Goal: Task Accomplishment & Management: Use online tool/utility

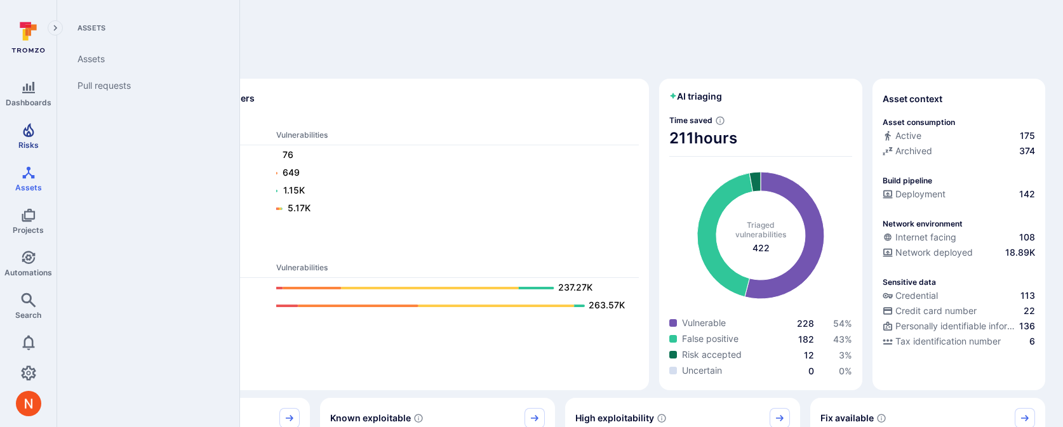
click at [25, 142] on span "Risks" at bounding box center [28, 145] width 20 height 10
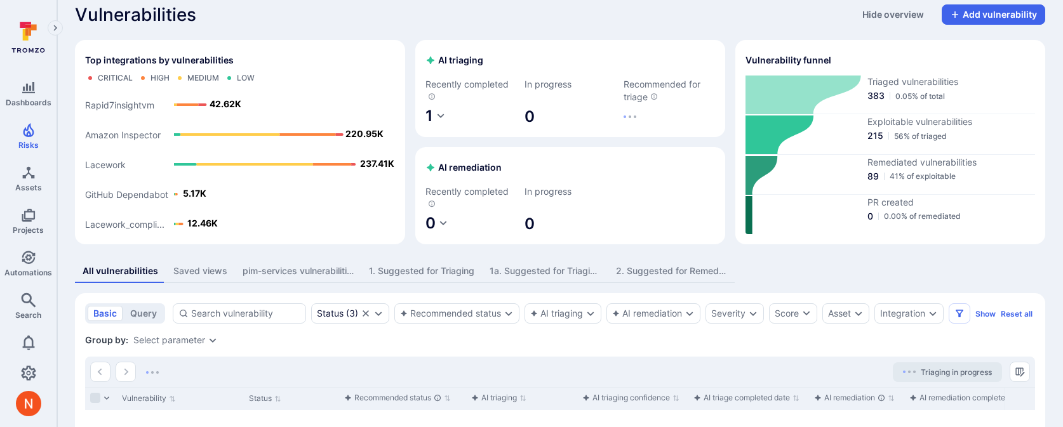
scroll to position [15, 0]
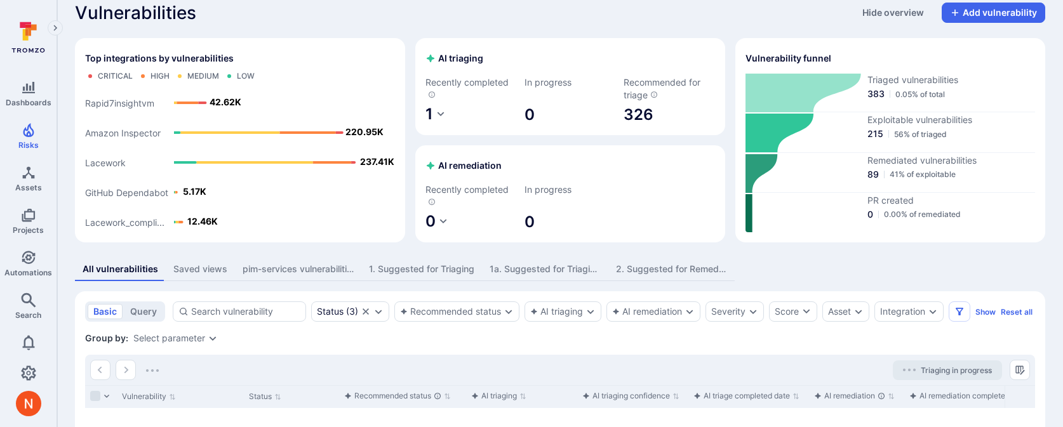
click at [197, 265] on div "Saved views" at bounding box center [200, 269] width 54 height 13
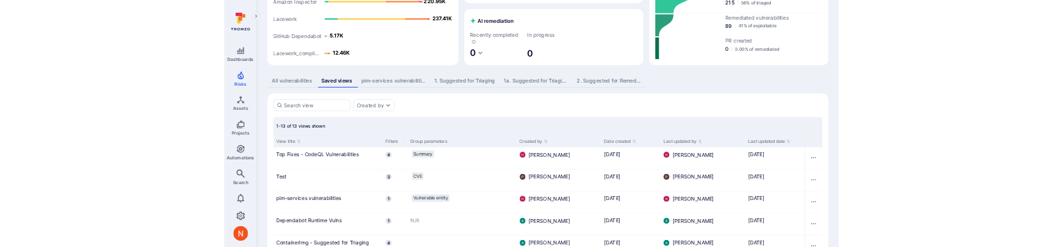
scroll to position [165, 0]
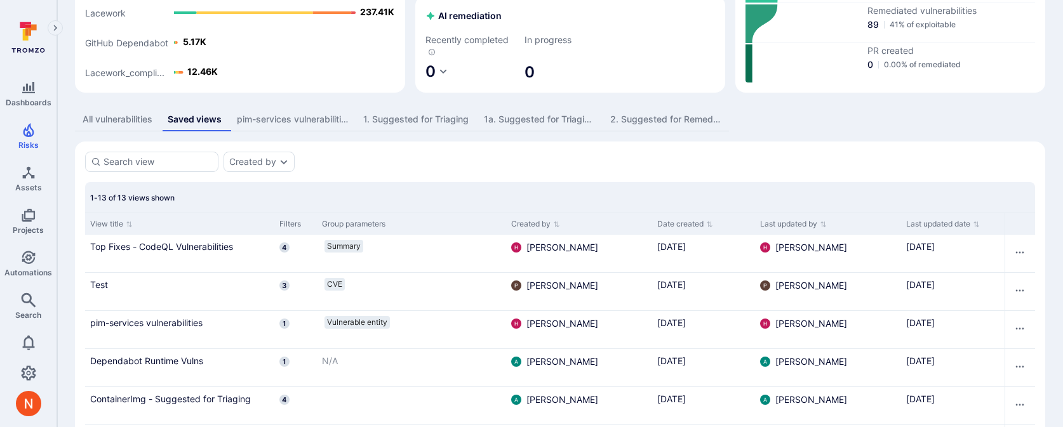
click at [577, 155] on div "Created by" at bounding box center [560, 162] width 950 height 20
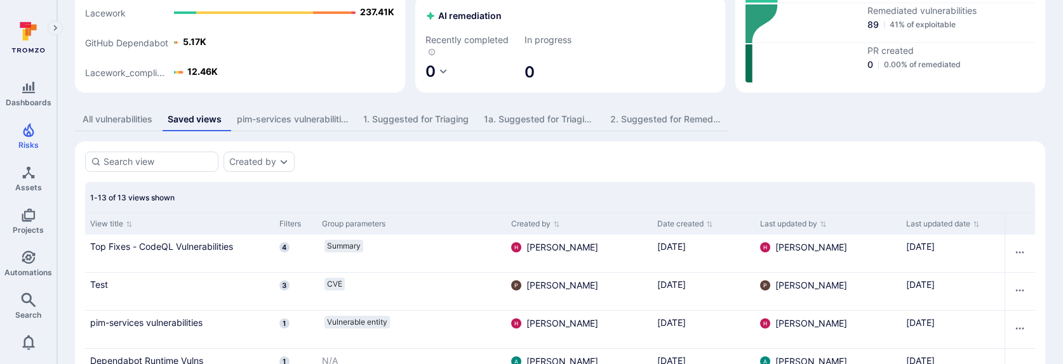
click at [409, 123] on div "1. Suggested for Triaging" at bounding box center [415, 119] width 105 height 13
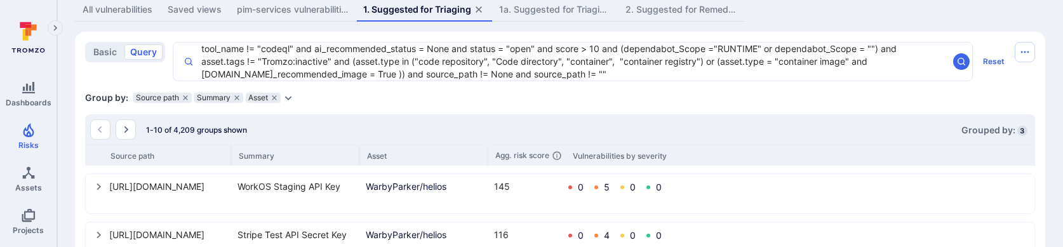
scroll to position [289, 0]
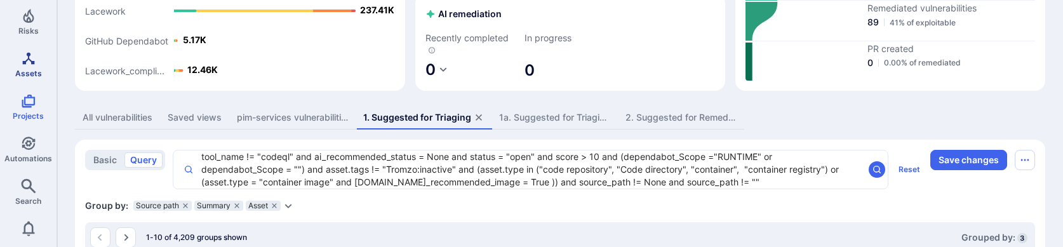
scroll to position [124, 0]
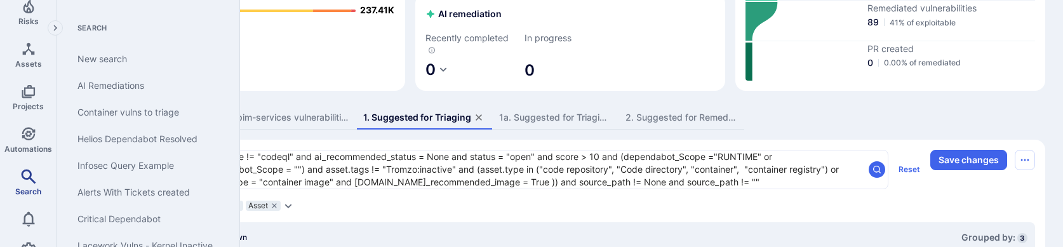
click at [32, 178] on icon "Search" at bounding box center [28, 176] width 15 height 15
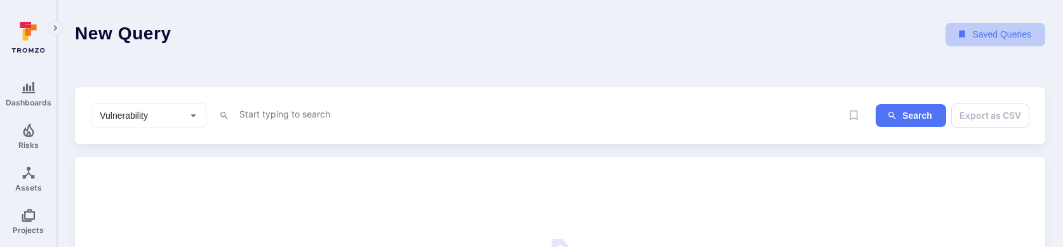
click at [993, 35] on button "Saved Queries" at bounding box center [995, 34] width 100 height 23
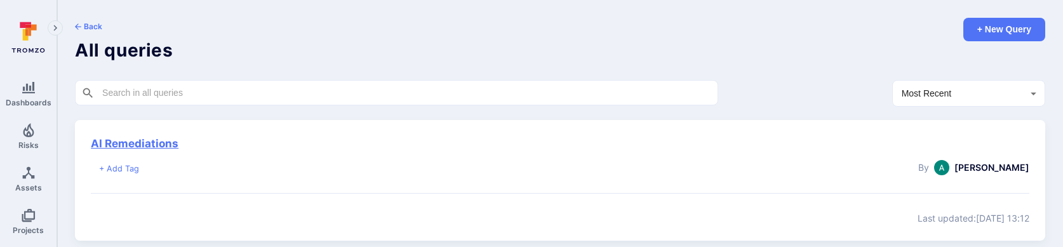
click at [161, 149] on link "AI Remediations" at bounding box center [135, 143] width 88 height 13
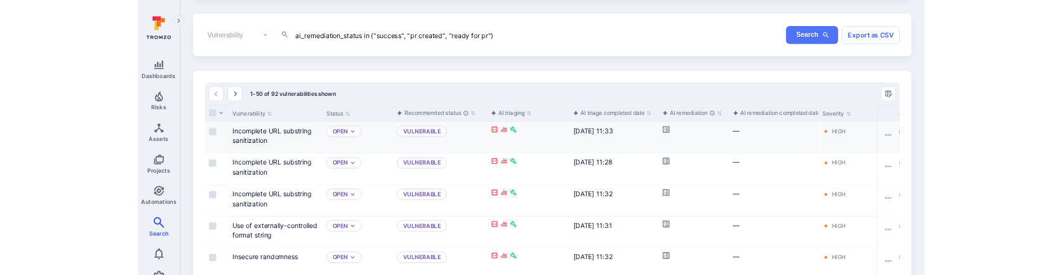
scroll to position [162, 0]
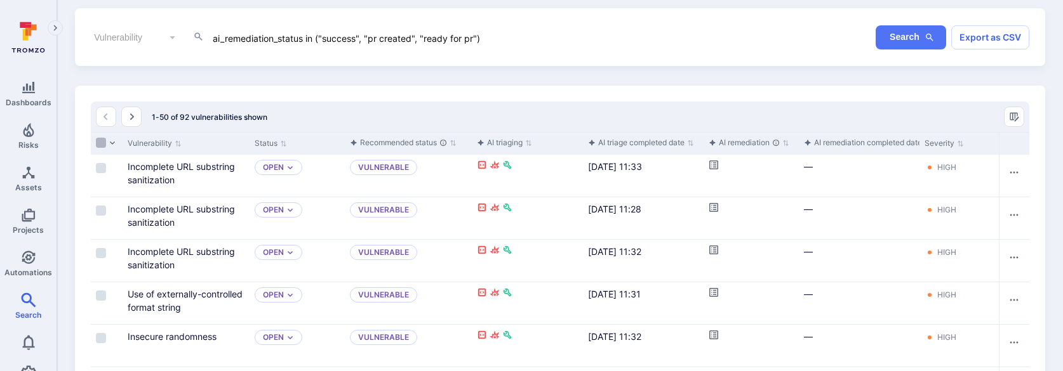
click at [100, 146] on input "Select all rows" at bounding box center [101, 143] width 10 height 10
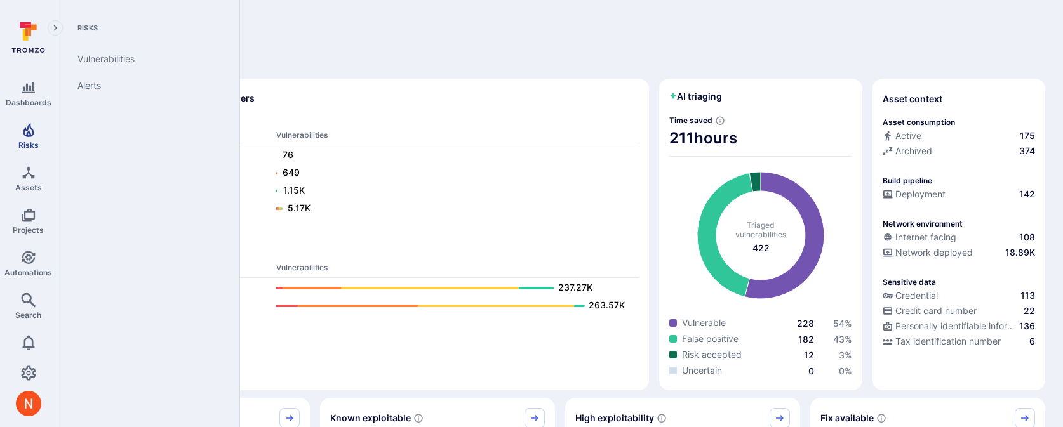
click at [27, 136] on icon "Risks" at bounding box center [28, 130] width 15 height 15
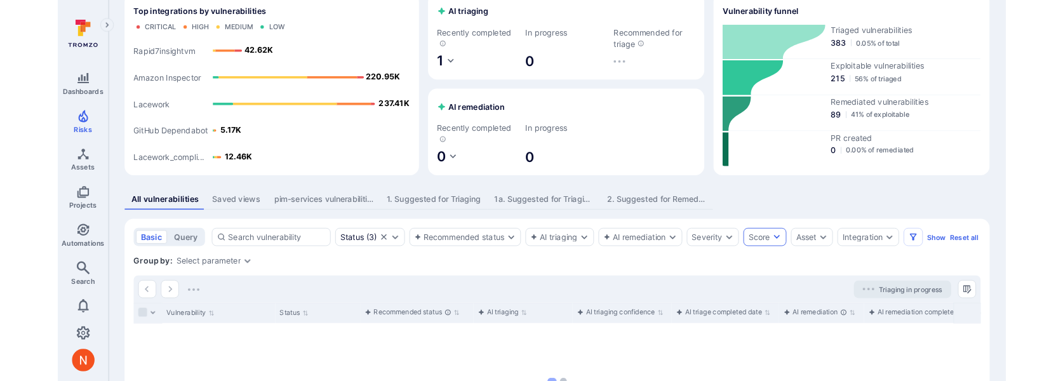
scroll to position [126, 0]
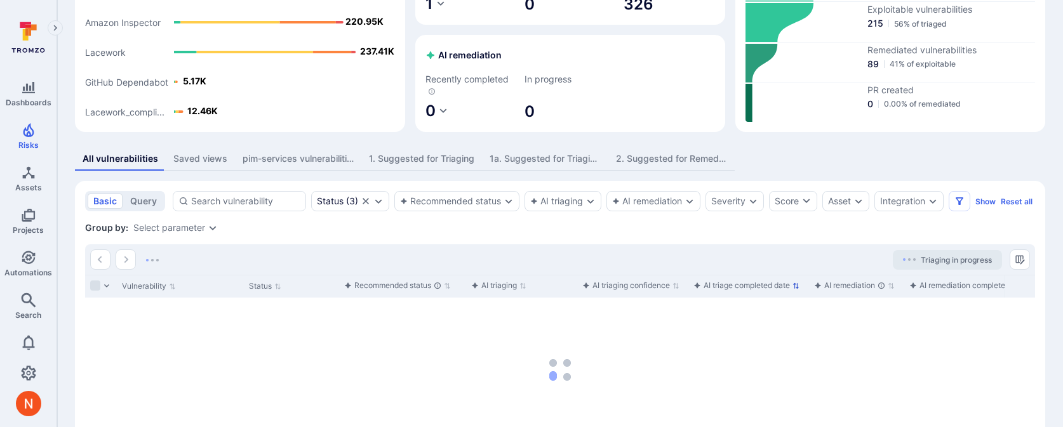
click at [776, 292] on div "AI triage completed date" at bounding box center [741, 285] width 96 height 13
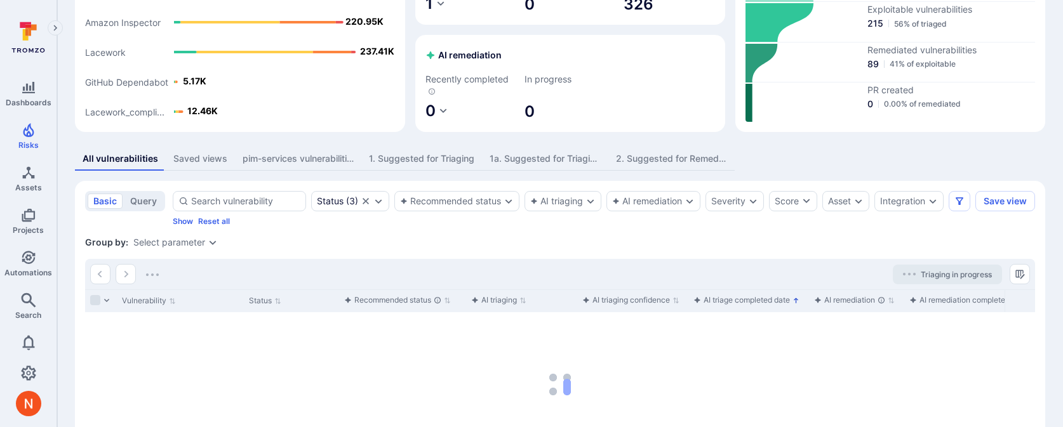
click at [776, 301] on div "AI triage completed date" at bounding box center [748, 300] width 121 height 23
click at [774, 307] on div "AI triage completed date" at bounding box center [741, 300] width 96 height 13
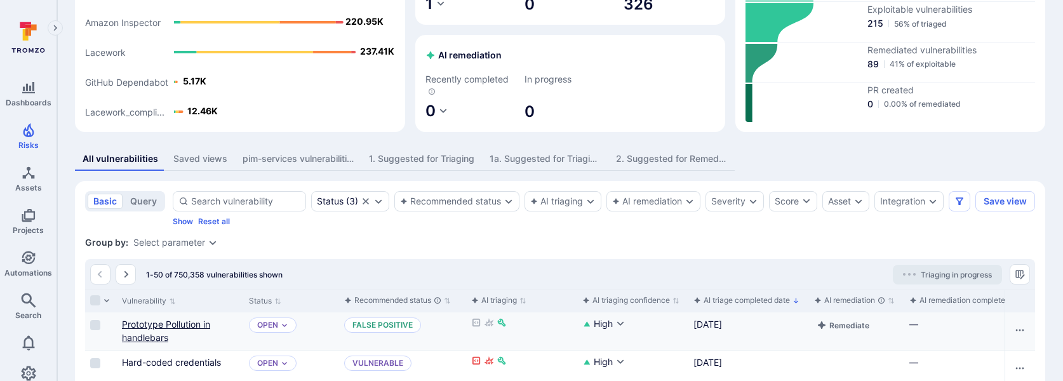
click at [169, 338] on link "Prototype Pollution in handlebars" at bounding box center [166, 331] width 88 height 24
click at [164, 335] on link "Prototype Pollution in handlebars" at bounding box center [166, 331] width 88 height 24
click at [26, 310] on span "Search" at bounding box center [28, 315] width 26 height 10
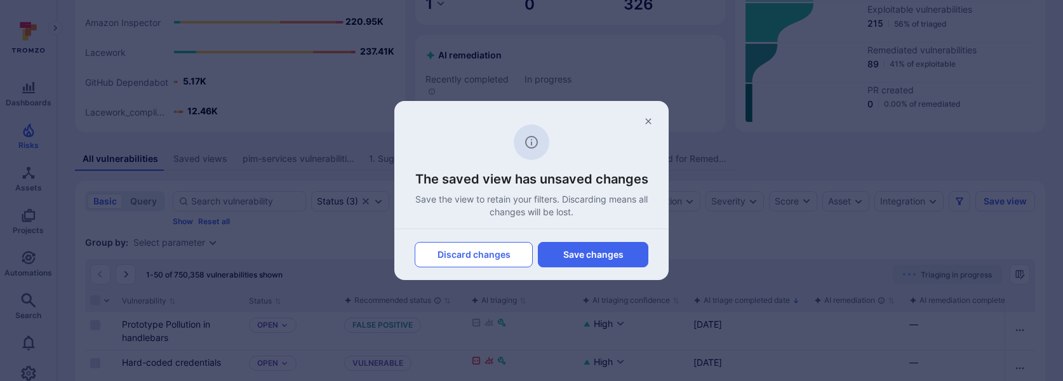
click at [493, 256] on button "Discard changes" at bounding box center [473, 254] width 118 height 25
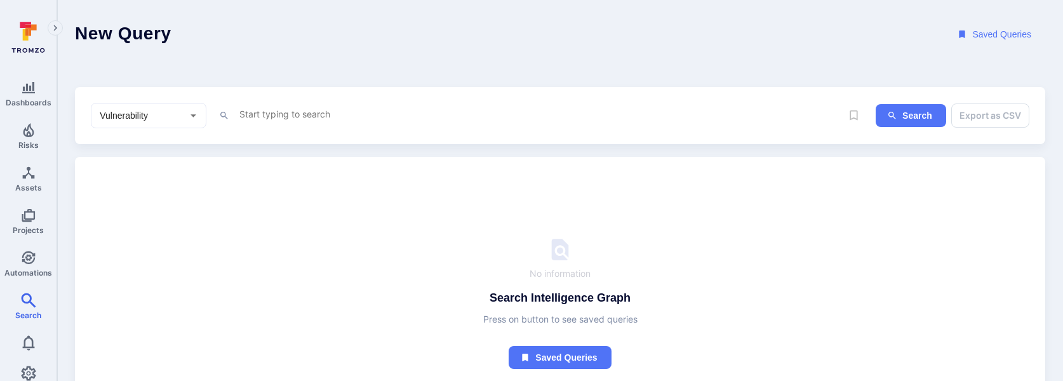
click at [290, 109] on textarea "Intelligence Graph search area" at bounding box center [539, 114] width 603 height 16
paste textarea "info = NodeResolverInfo()"
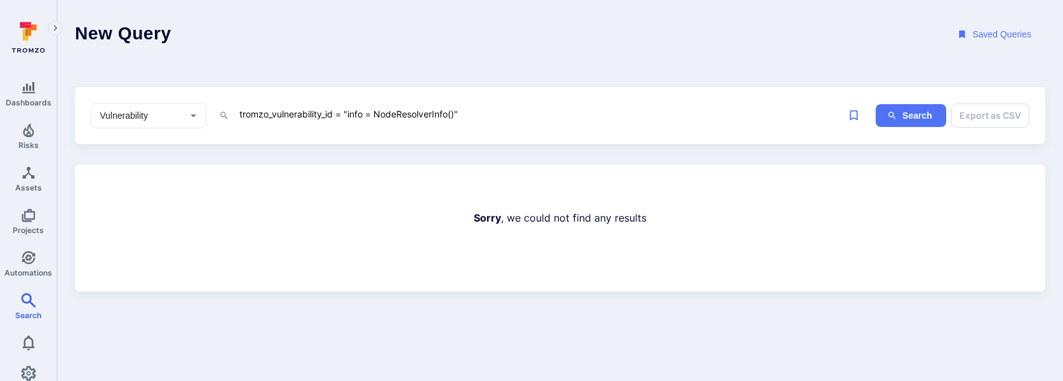
drag, startPoint x: 348, startPoint y: 111, endPoint x: 455, endPoint y: 110, distance: 106.6
click at [455, 110] on textarea "tromzo_vulnerability_id = "info = NodeResolverInfo()"" at bounding box center [539, 114] width 603 height 16
paste textarea "fin_PHHaSWVMdFkMADJ6"
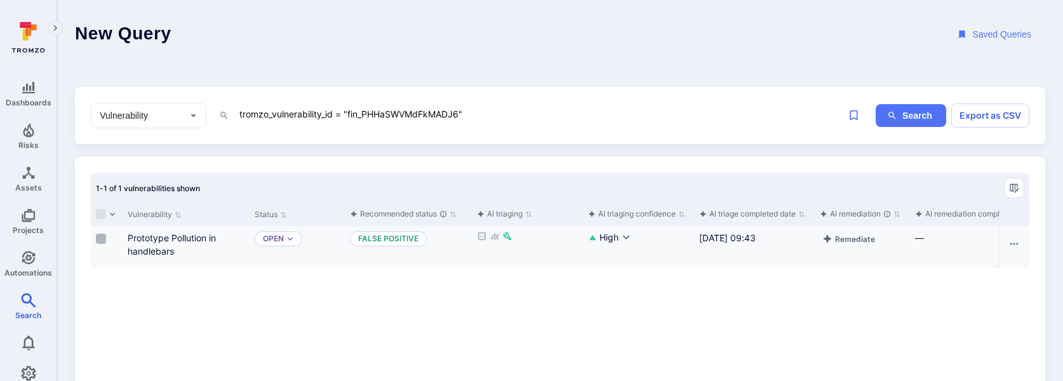
type textarea "tromzo_vulnerability_id = "fin_PHHaSWVMdFkMADJ6""
click at [93, 239] on label "Cell for selection" at bounding box center [100, 238] width 15 height 13
click at [96, 239] on input "Select row" at bounding box center [101, 239] width 10 height 10
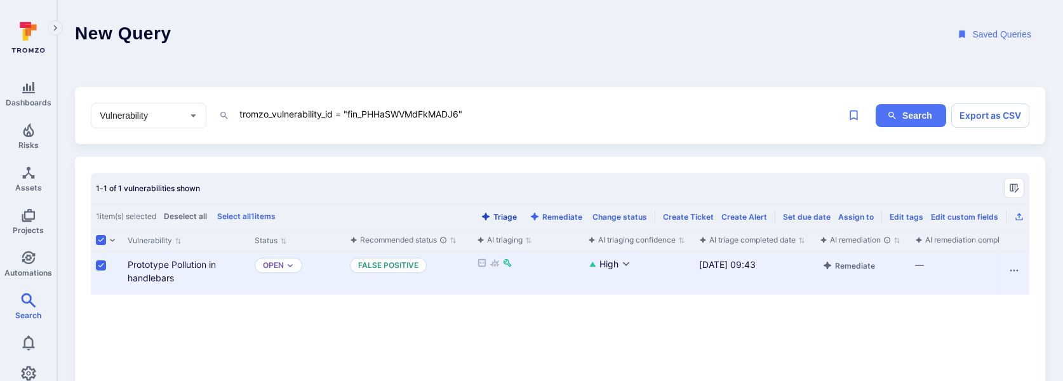
click at [503, 218] on button "Triage" at bounding box center [498, 217] width 41 height 10
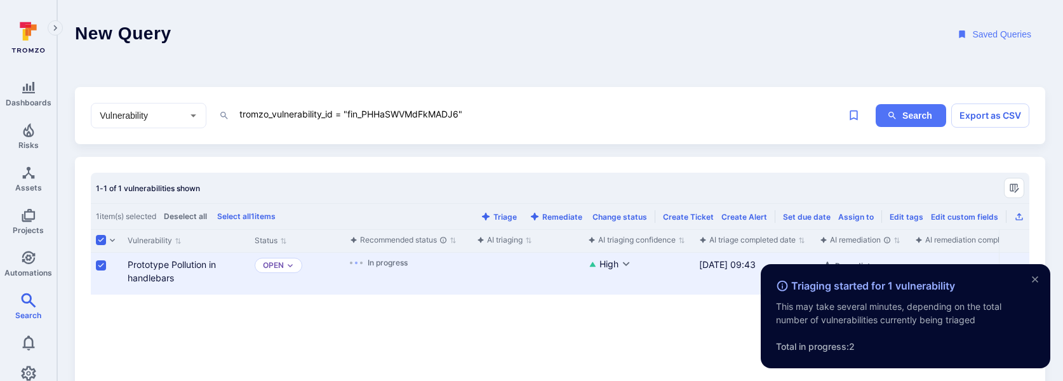
click at [167, 271] on div "Prototype Pollution in handlebars" at bounding box center [186, 271] width 117 height 27
click at [167, 262] on link "Prototype Pollution in handlebars" at bounding box center [172, 271] width 88 height 24
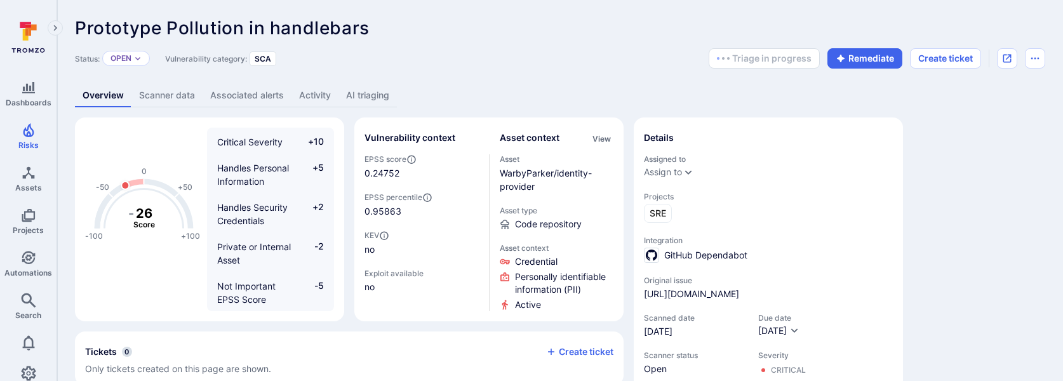
click at [357, 102] on link "AI triaging" at bounding box center [367, 95] width 58 height 23
